Goal: Entertainment & Leisure: Consume media (video, audio)

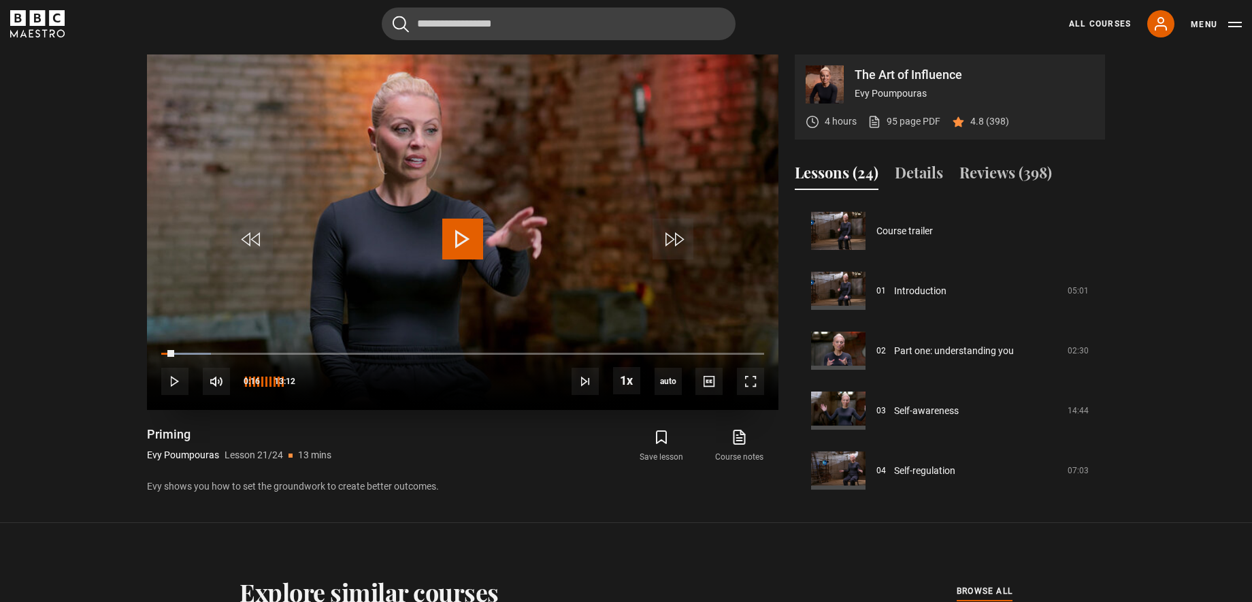
scroll to position [1198, 0]
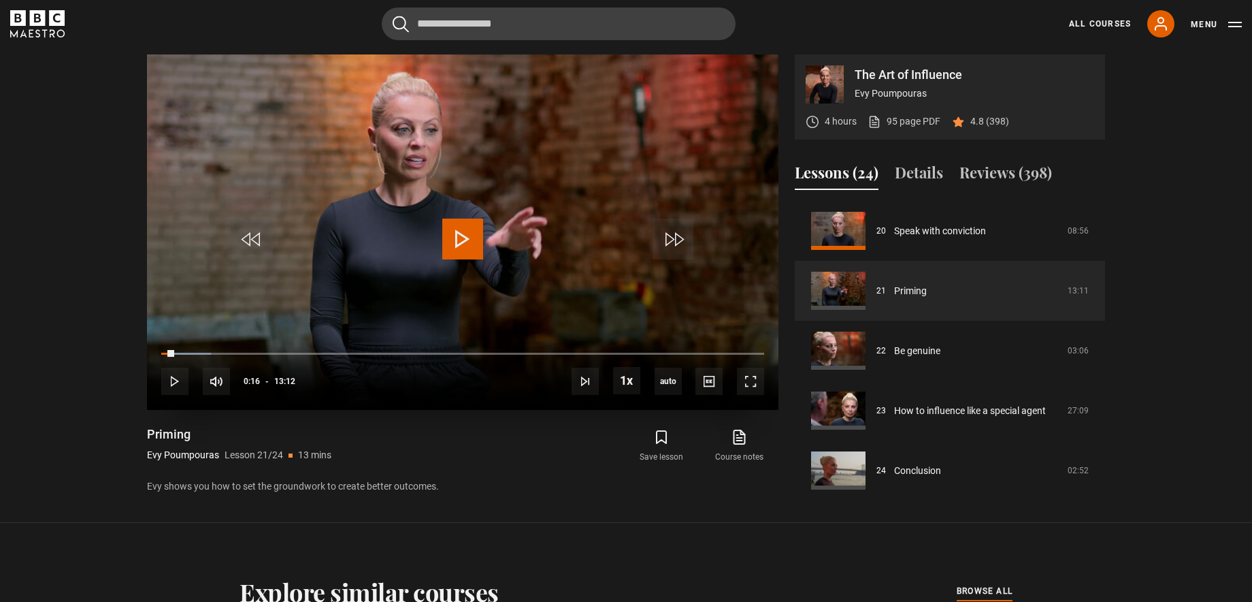
click at [462, 246] on span "Video Player" at bounding box center [462, 238] width 41 height 41
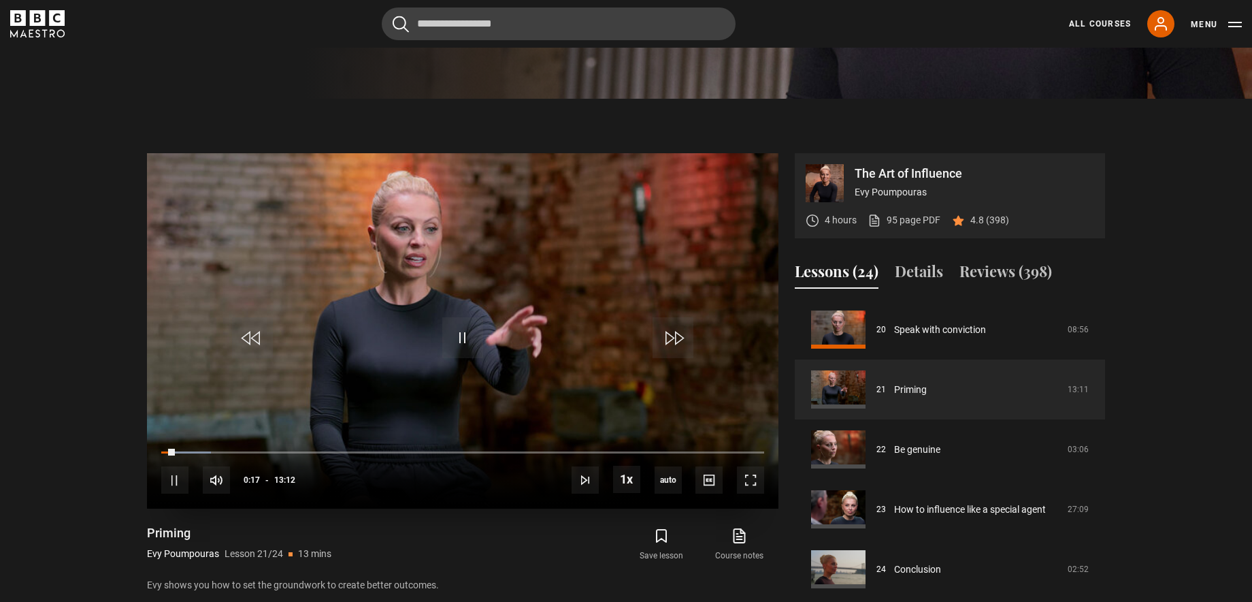
scroll to position [530, 0]
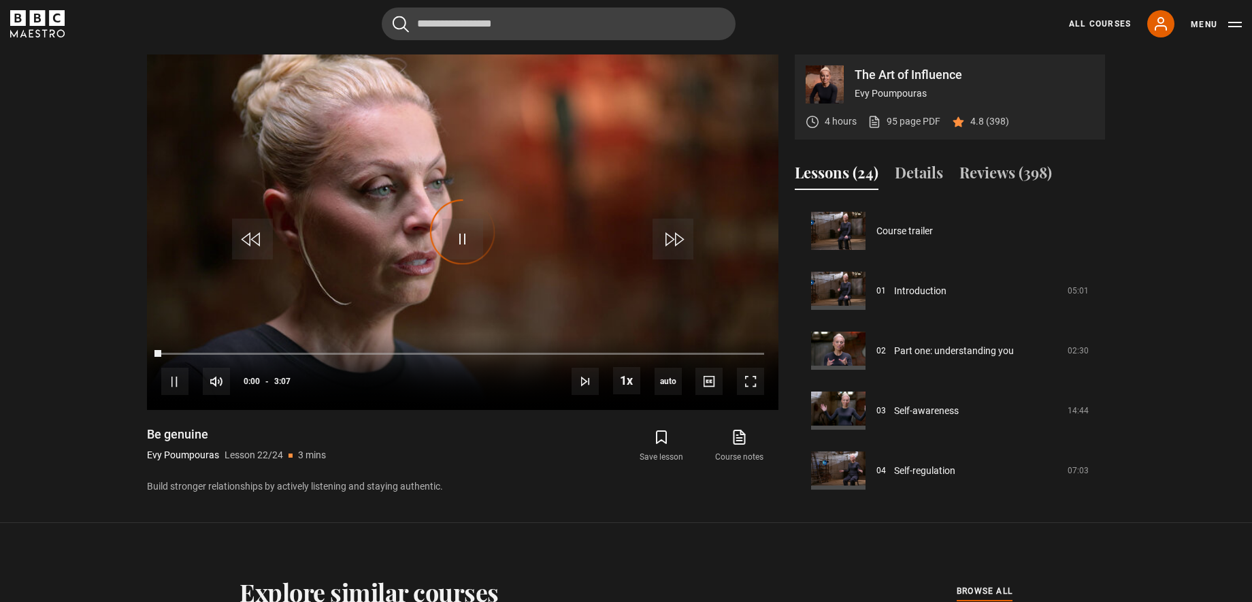
scroll to position [1203, 0]
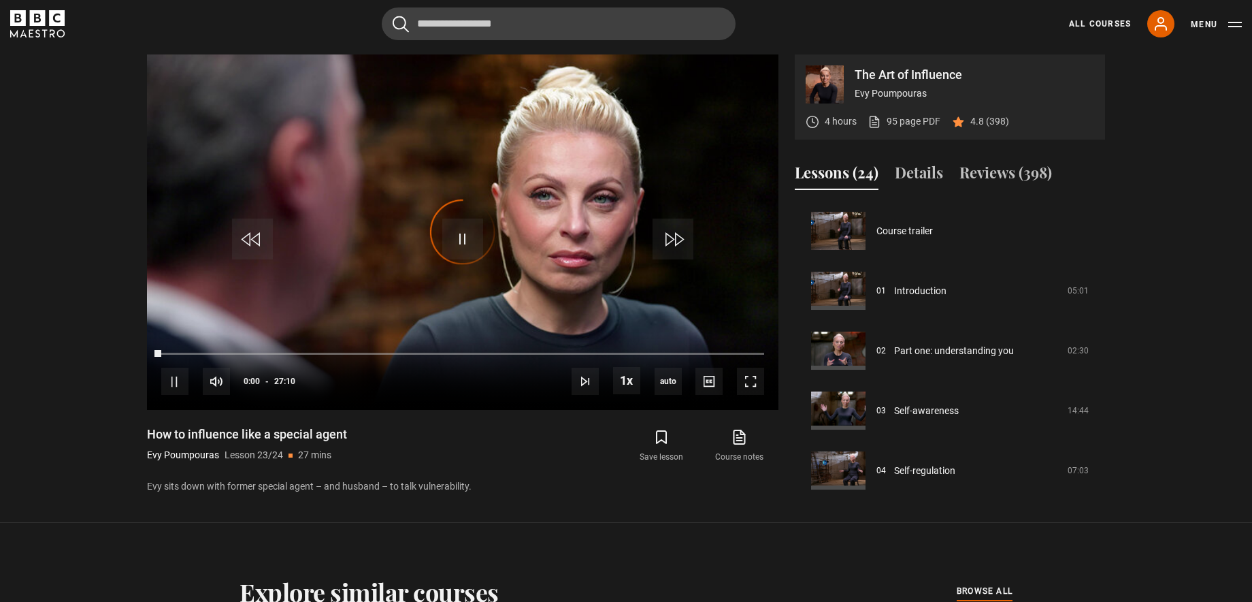
scroll to position [1203, 0]
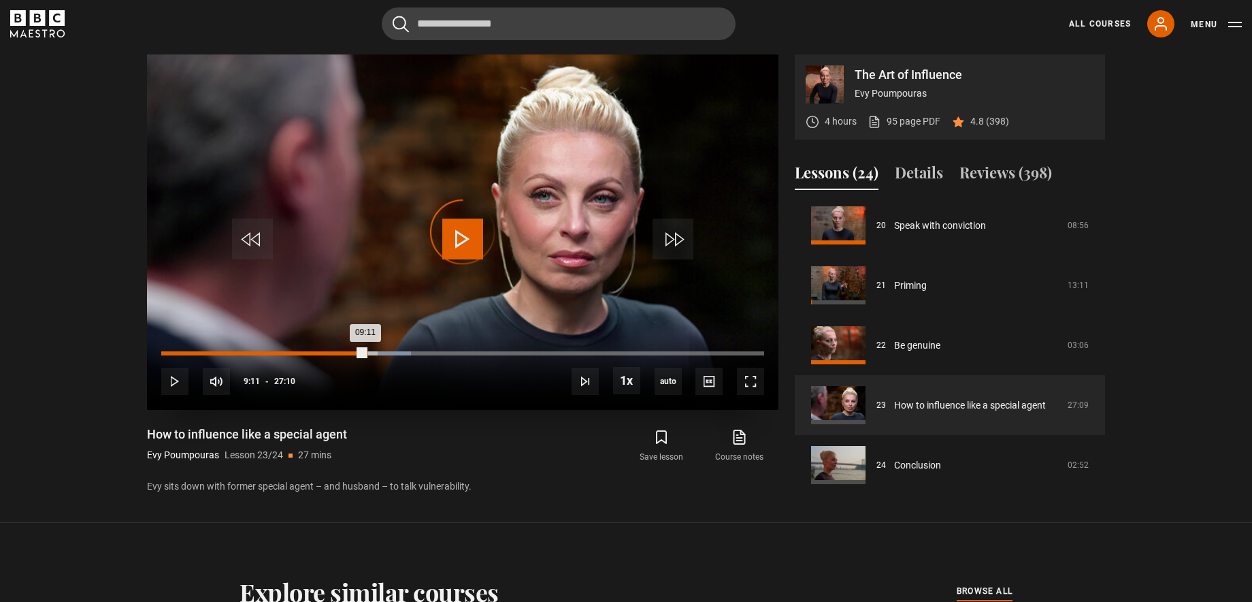
click at [365, 354] on div "09:11" at bounding box center [263, 353] width 204 height 4
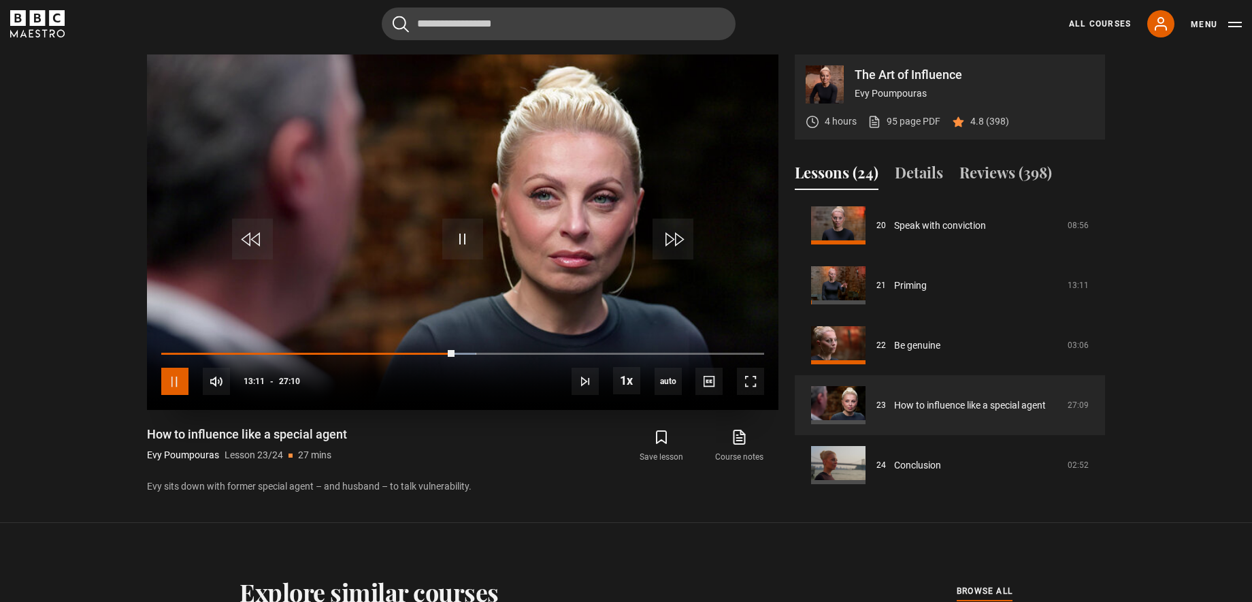
click at [181, 373] on span "Video Player" at bounding box center [174, 380] width 27 height 27
